Goal: Download file/media

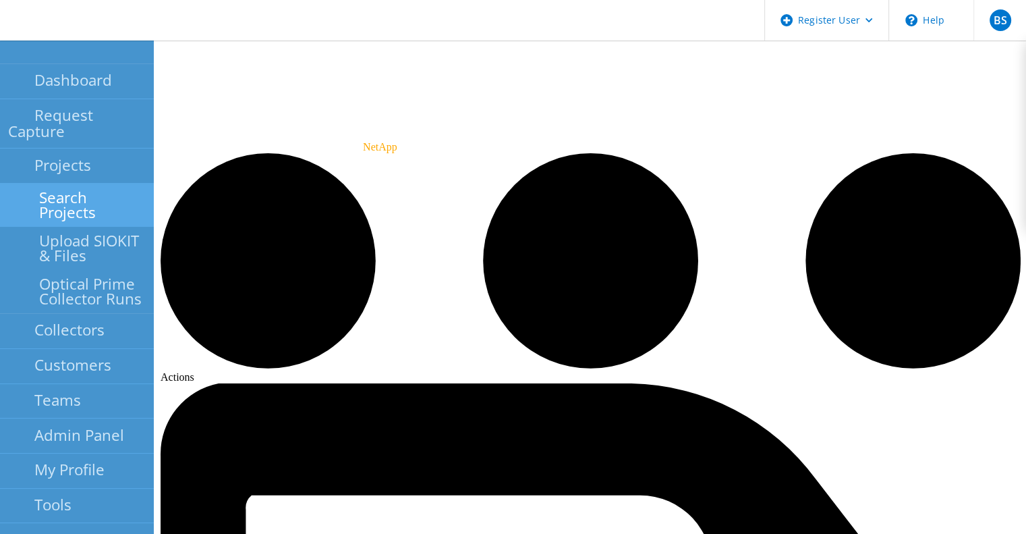
click at [99, 184] on link "Search Projects" at bounding box center [77, 205] width 154 height 43
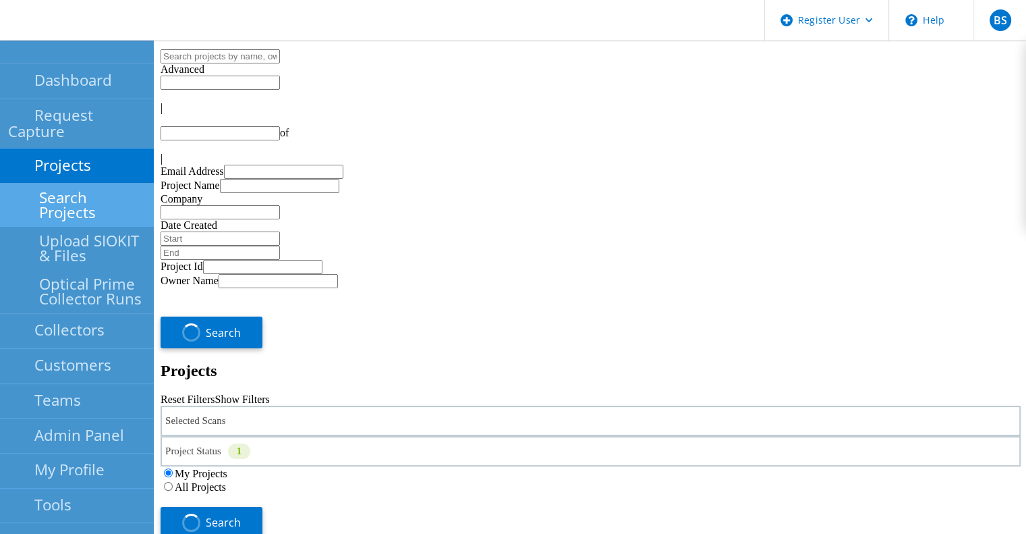
type input "1"
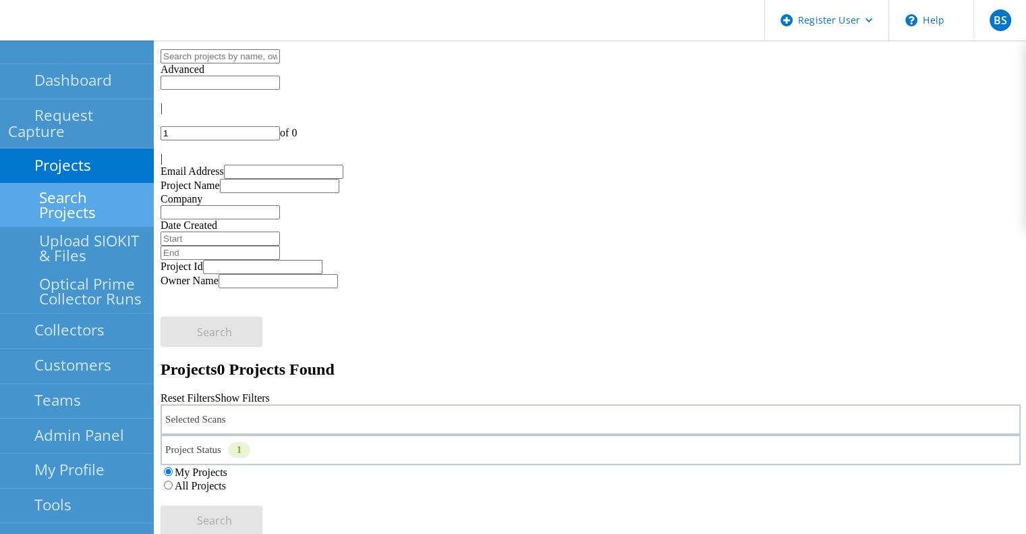
click at [360, 404] on div "Selected Scans" at bounding box center [591, 419] width 860 height 30
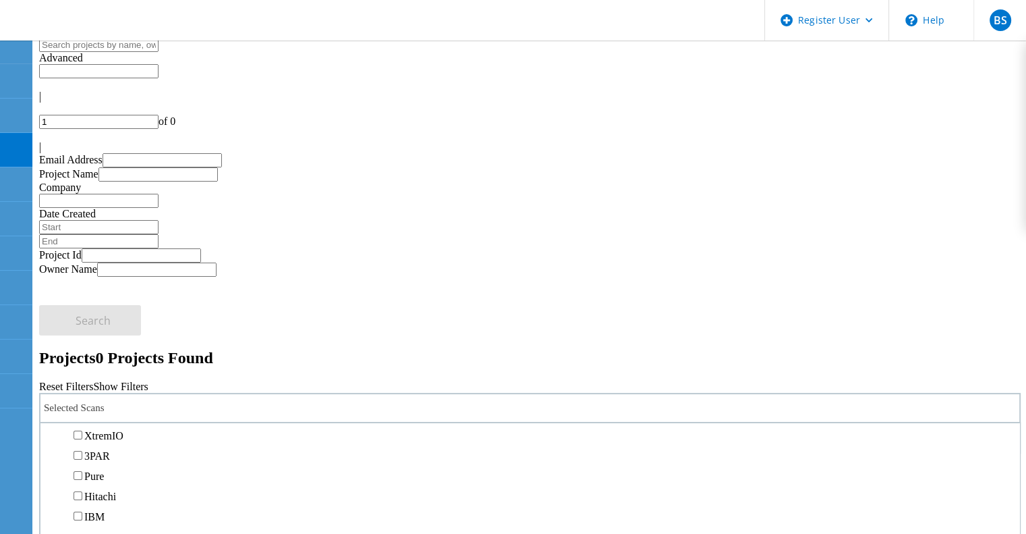
scroll to position [434, 0]
click at [136, 368] on label "Isilon/PowerScale" at bounding box center [123, 373] width 78 height 11
click at [82, 369] on input "Isilon/PowerScale" at bounding box center [78, 373] width 9 height 9
click at [105, 468] on label "All Projects" at bounding box center [78, 473] width 51 height 11
click at [51, 469] on input "All Projects" at bounding box center [47, 473] width 9 height 9
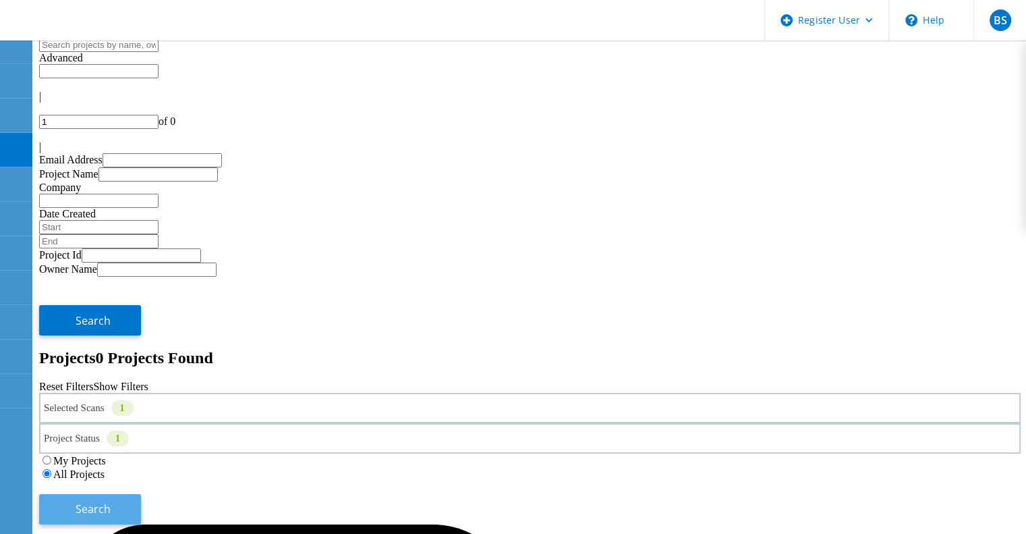
click at [111, 501] on span "Search" at bounding box center [93, 508] width 35 height 15
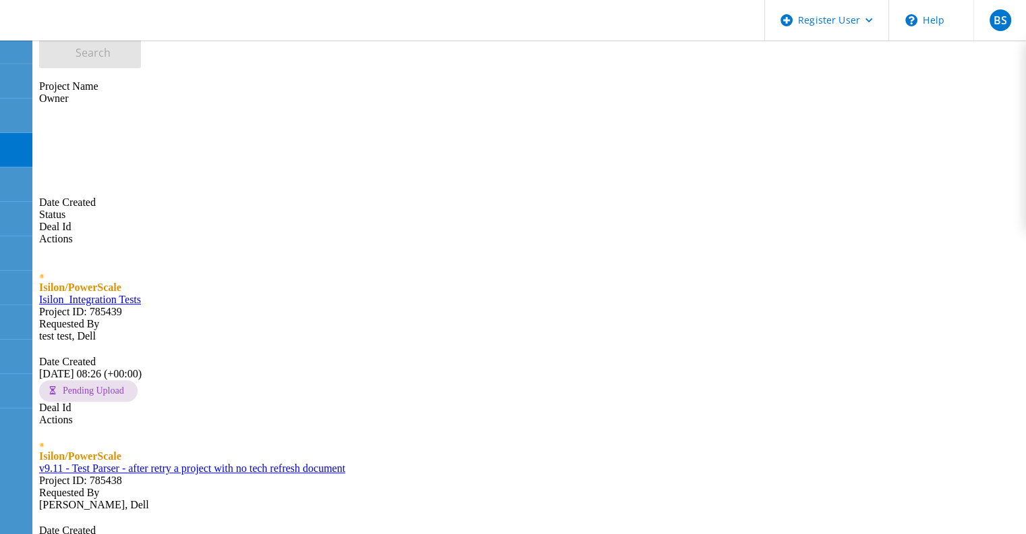
scroll to position [0, 0]
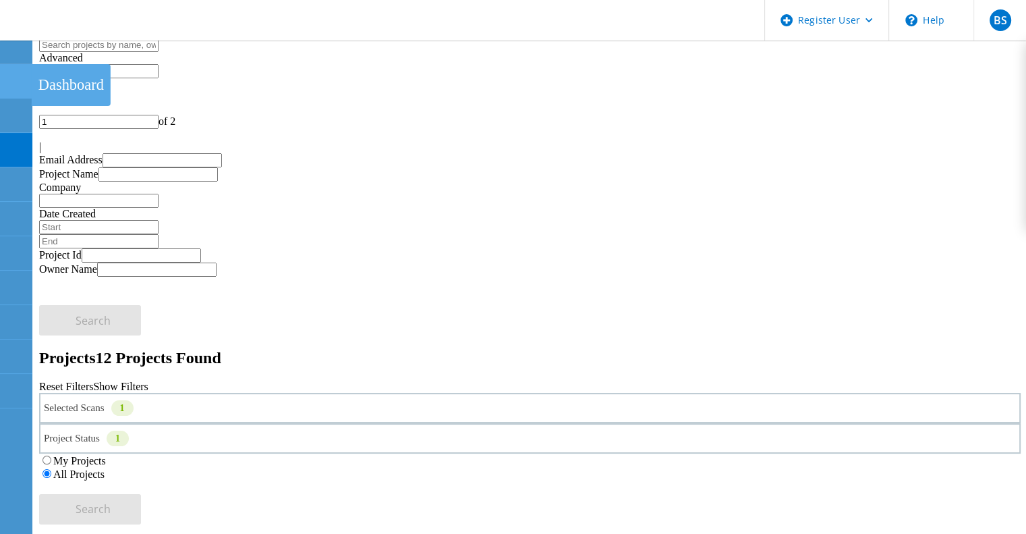
click at [13, 78] on icon at bounding box center [15, 81] width 16 height 13
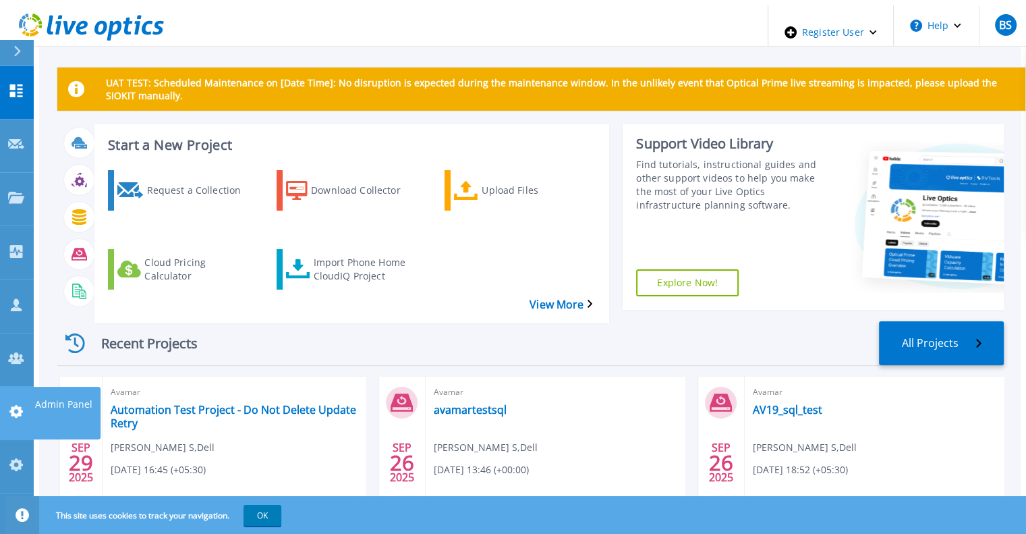
click at [7, 387] on link "Admin Panel Admin Panel" at bounding box center [17, 413] width 34 height 53
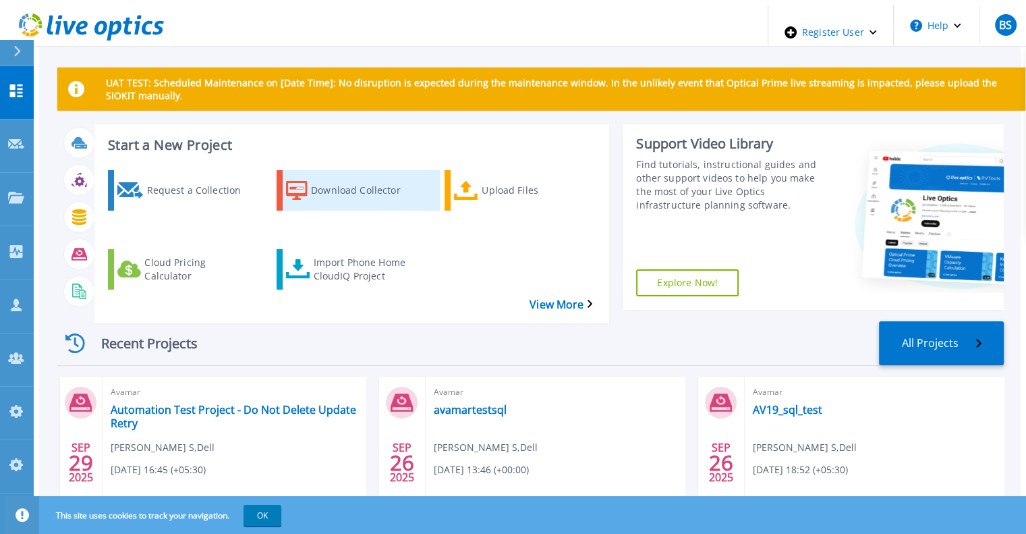
click at [325, 182] on div "Download Collector" at bounding box center [365, 190] width 108 height 34
